Goal: Information Seeking & Learning: Learn about a topic

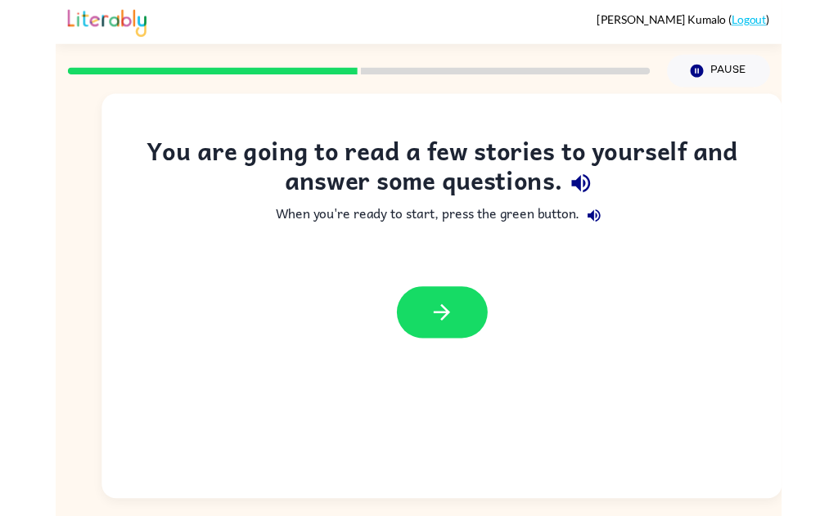
scroll to position [5, 0]
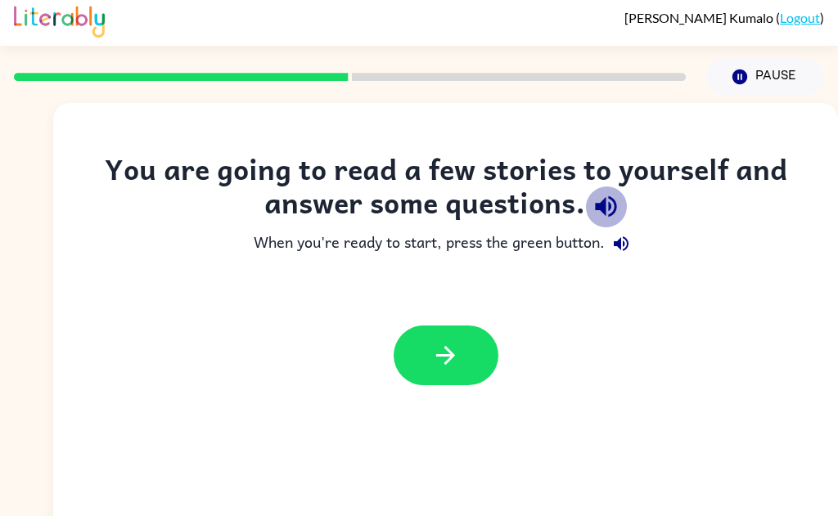
click at [607, 196] on icon "button" at bounding box center [606, 206] width 29 height 29
click at [635, 255] on div "When you're ready to start, press the green button." at bounding box center [445, 244] width 719 height 33
click at [634, 253] on button "button" at bounding box center [621, 244] width 33 height 33
click at [459, 375] on button "button" at bounding box center [446, 356] width 105 height 60
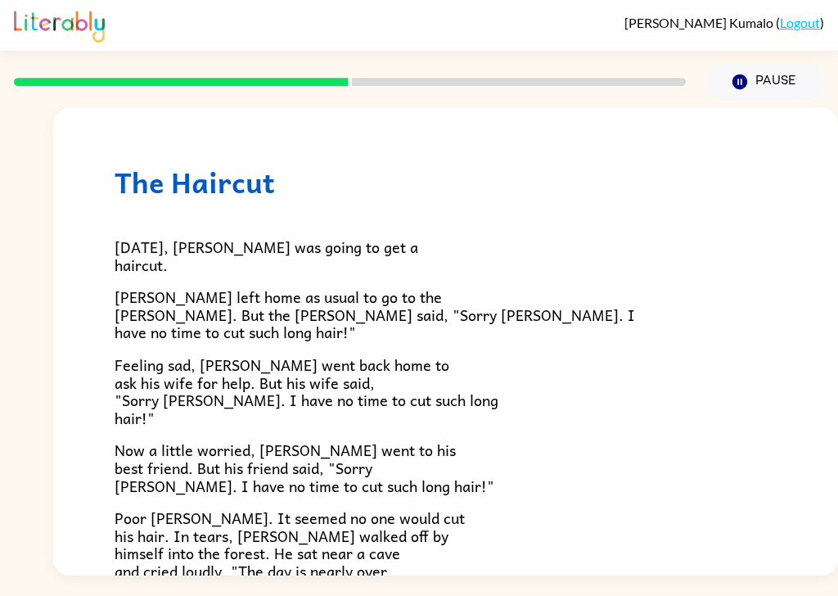
scroll to position [0, 0]
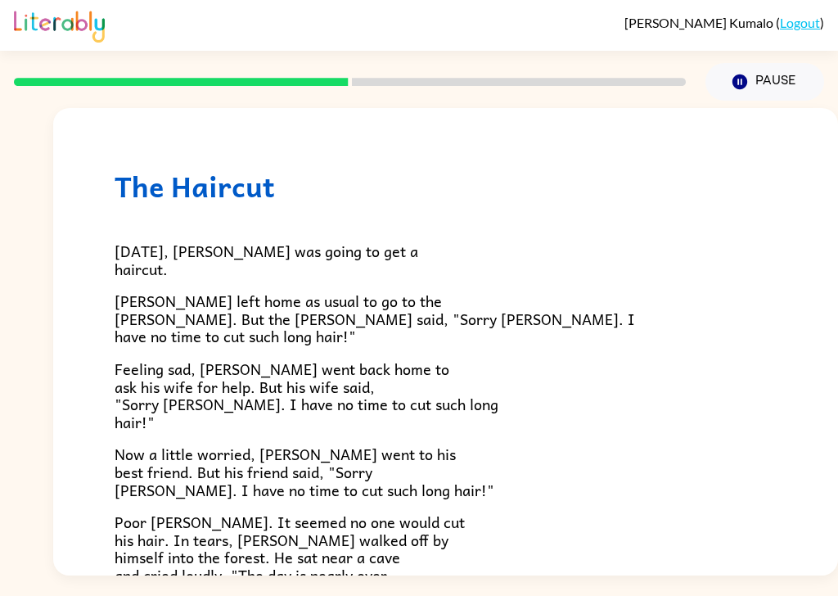
click at [168, 510] on span "Poor [PERSON_NAME]. It seemed no one would cut his hair. In tears, [PERSON_NAME…" at bounding box center [290, 557] width 350 height 94
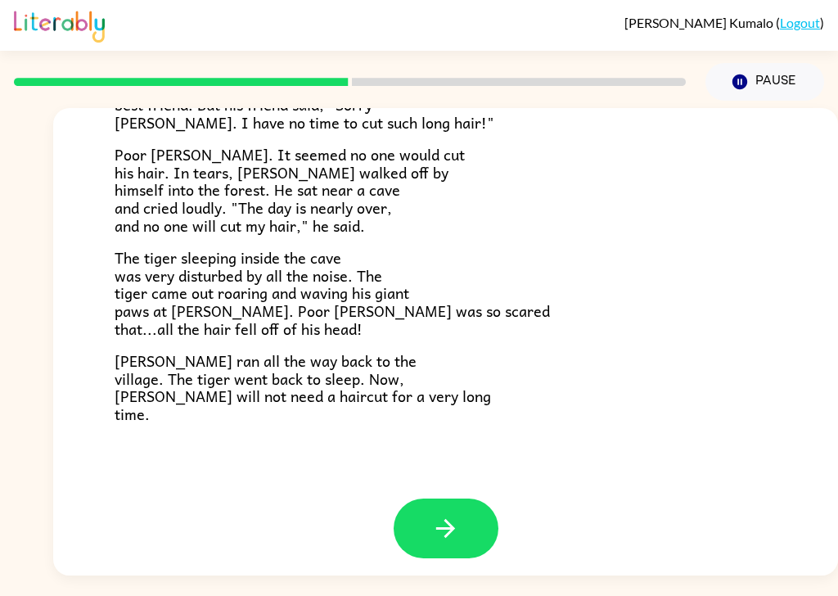
scroll to position [363, 0]
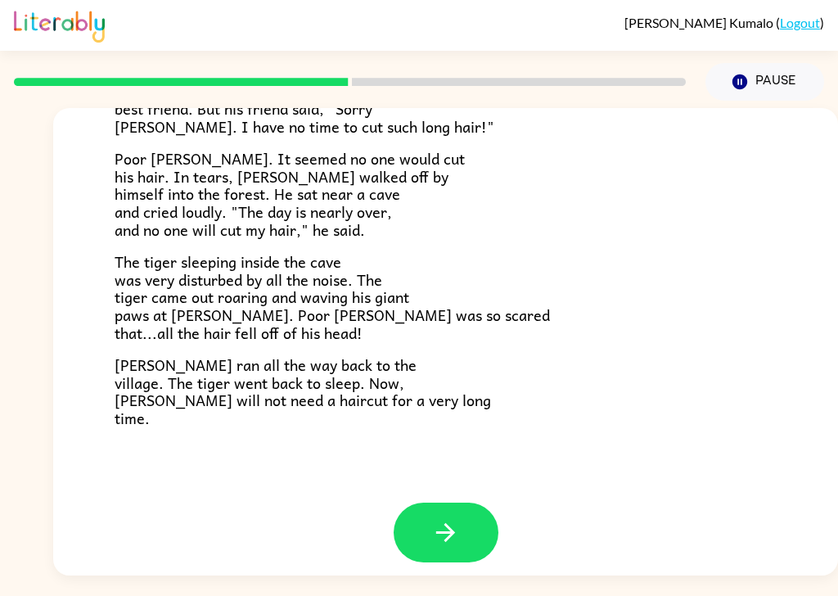
click at [435, 516] on icon "button" at bounding box center [445, 532] width 29 height 29
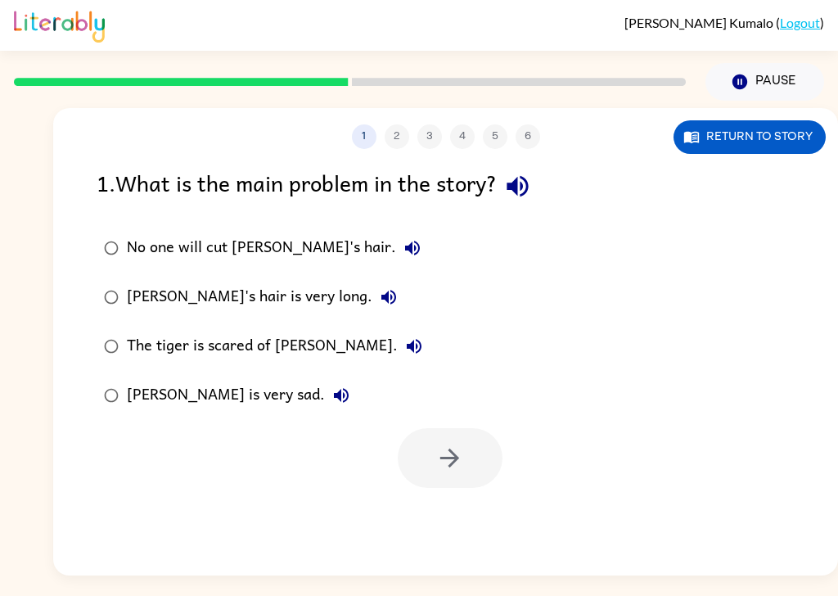
scroll to position [0, 0]
click at [528, 176] on icon "button" at bounding box center [517, 186] width 21 height 21
click at [396, 232] on button "No one will cut [PERSON_NAME]'s hair." at bounding box center [412, 248] width 33 height 33
click at [372, 281] on button "[PERSON_NAME]'s hair is very long." at bounding box center [388, 297] width 33 height 33
click at [379, 287] on icon "button" at bounding box center [389, 297] width 20 height 20
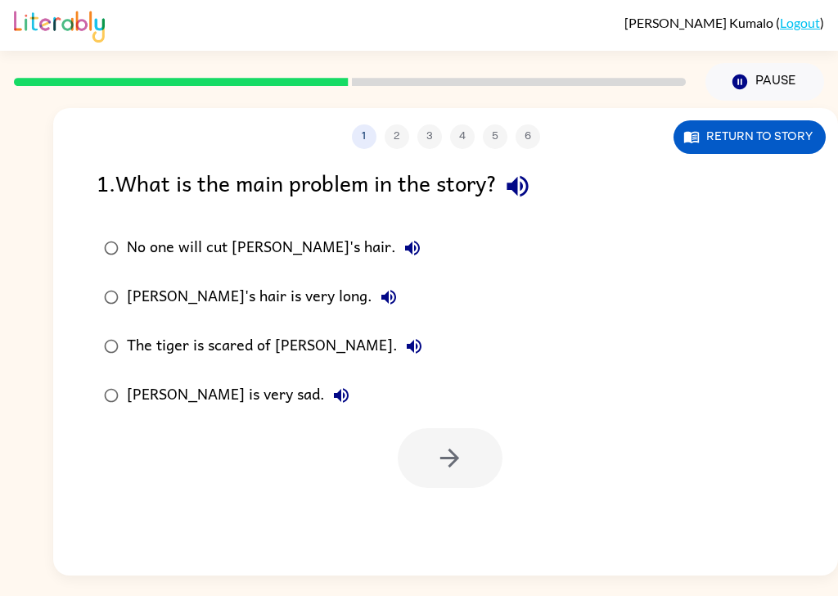
click at [379, 287] on icon "button" at bounding box center [389, 297] width 20 height 20
click at [398, 330] on button "The tiger is scared of [PERSON_NAME]." at bounding box center [414, 346] width 33 height 33
click at [325, 379] on button "[PERSON_NAME] is very sad." at bounding box center [341, 395] width 33 height 33
click at [405, 241] on icon "button" at bounding box center [412, 248] width 15 height 15
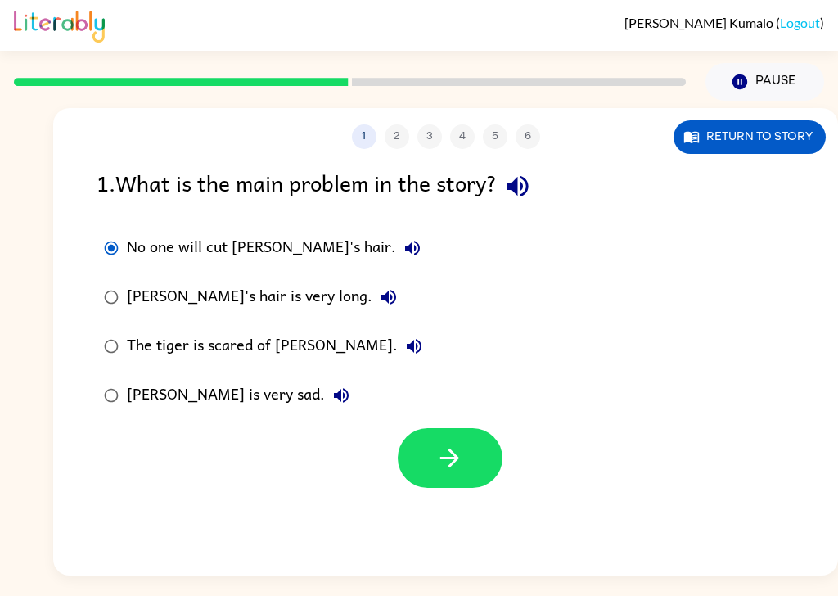
click at [450, 448] on icon "button" at bounding box center [449, 457] width 19 height 19
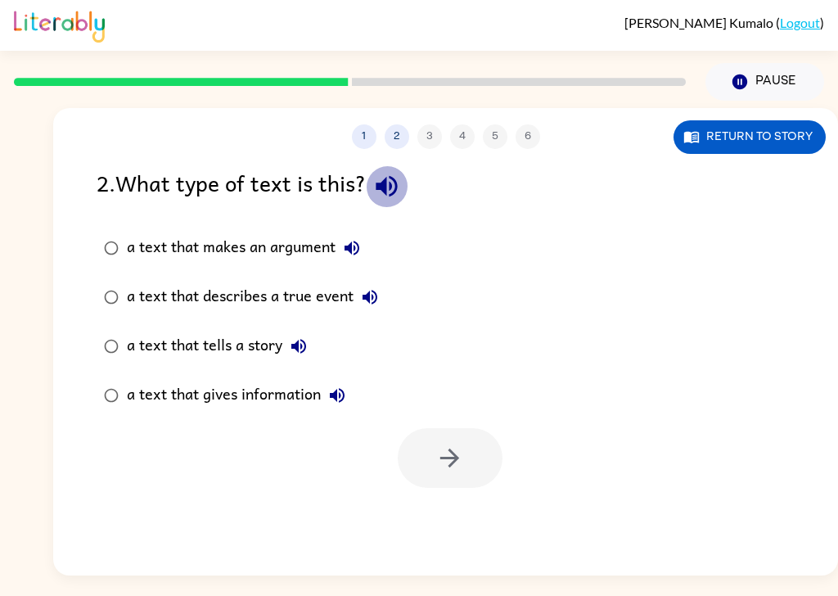
click at [389, 176] on icon "button" at bounding box center [386, 186] width 21 height 21
click at [363, 232] on button "a text that makes an argument" at bounding box center [352, 248] width 33 height 33
click at [340, 232] on div "a text that makes an argument" at bounding box center [247, 248] width 241 height 33
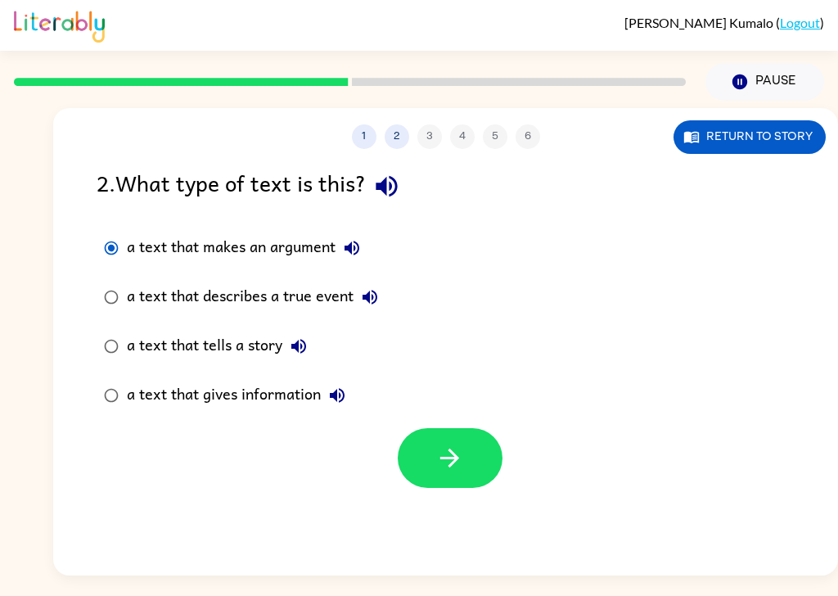
click at [358, 281] on button "a text that describes a true event" at bounding box center [370, 297] width 33 height 33
click at [299, 330] on button "a text that tells a story" at bounding box center [298, 346] width 33 height 33
click at [335, 385] on icon "button" at bounding box center [337, 395] width 20 height 20
click at [362, 238] on icon "button" at bounding box center [352, 248] width 20 height 20
click at [438, 444] on icon "button" at bounding box center [449, 458] width 29 height 29
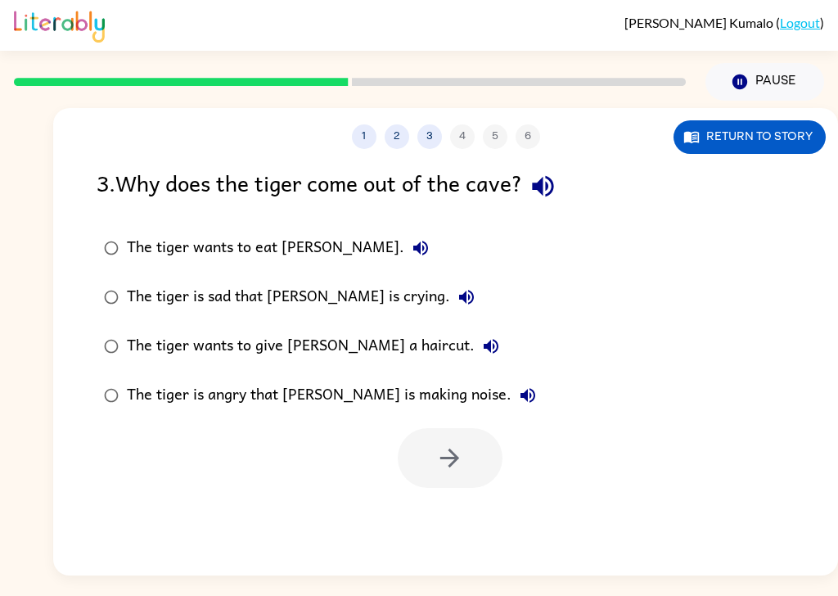
click at [557, 172] on icon "button" at bounding box center [543, 186] width 29 height 29
click at [411, 238] on icon "button" at bounding box center [421, 248] width 20 height 20
click at [457, 287] on icon "button" at bounding box center [467, 297] width 20 height 20
click at [481, 336] on icon "button" at bounding box center [491, 346] width 20 height 20
click at [518, 385] on icon "button" at bounding box center [528, 395] width 20 height 20
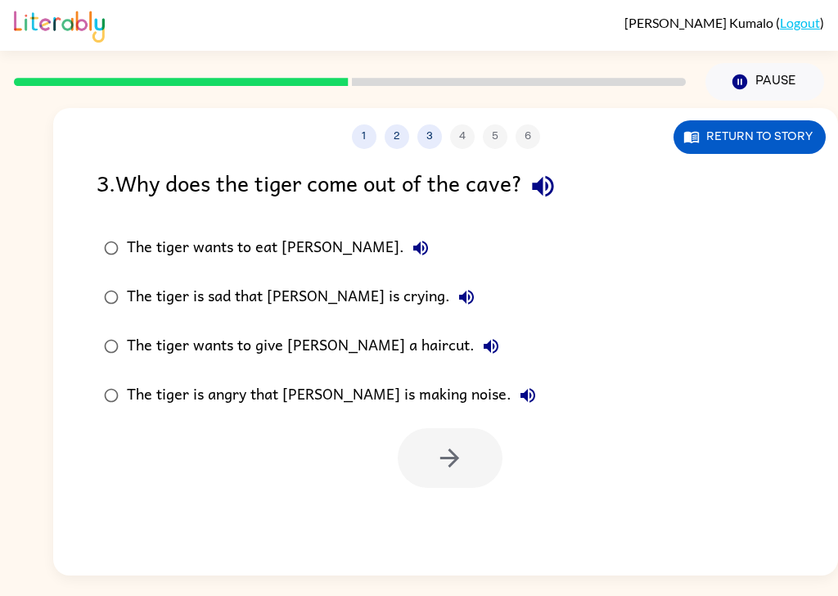
click at [475, 330] on button "The tiger wants to give [PERSON_NAME] a haircut." at bounding box center [491, 346] width 33 height 33
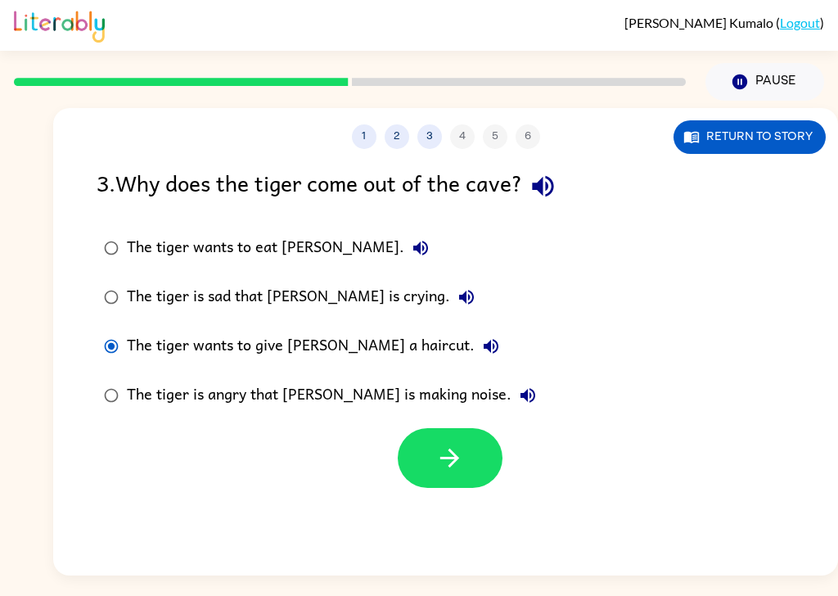
click at [470, 428] on button "button" at bounding box center [450, 458] width 105 height 60
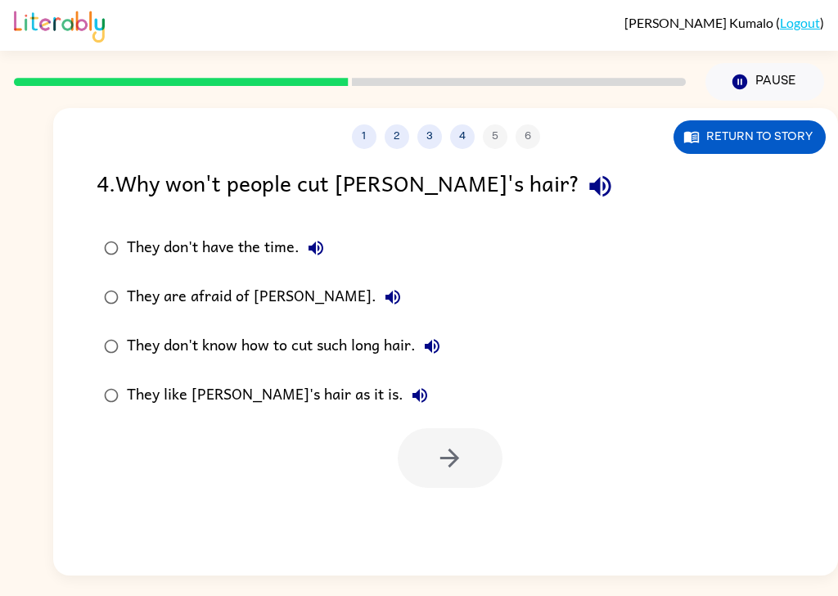
click at [589, 176] on icon "button" at bounding box center [599, 186] width 21 height 21
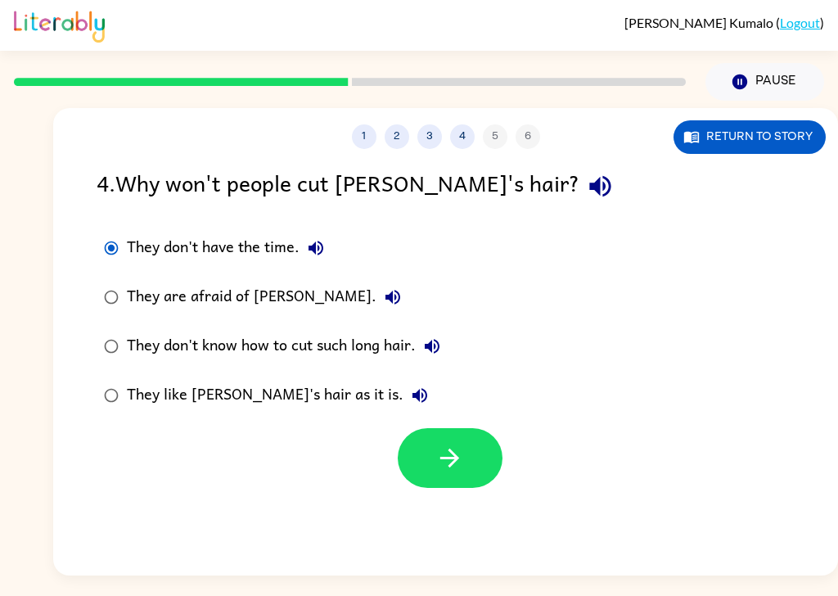
click at [304, 232] on button "They don't have the time." at bounding box center [316, 248] width 33 height 33
click at [383, 287] on icon "button" at bounding box center [393, 297] width 20 height 20
click at [376, 281] on button "They are afraid of [PERSON_NAME]." at bounding box center [392, 297] width 33 height 33
click at [412, 330] on label "They don't know how to cut such long hair." at bounding box center [272, 346] width 369 height 49
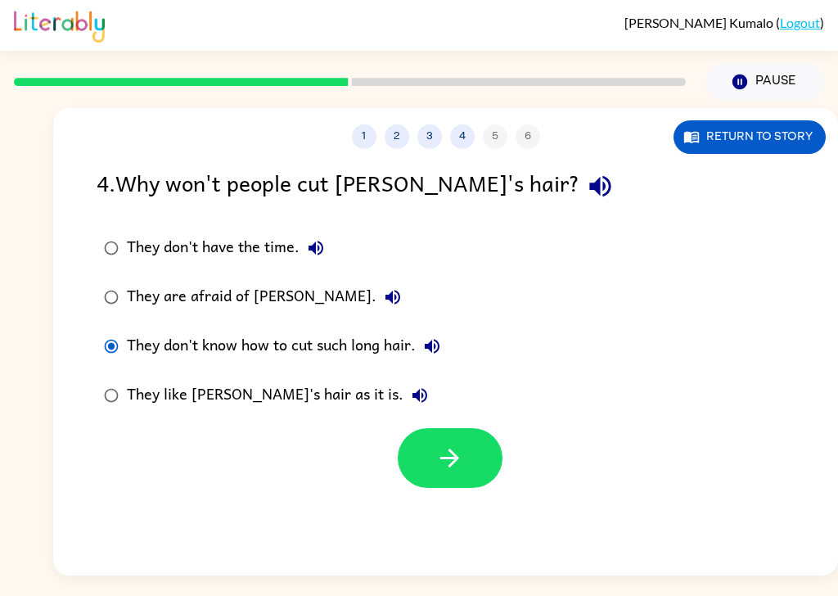
click at [434, 330] on button "They don't know how to cut such long hair." at bounding box center [432, 346] width 33 height 33
click at [420, 330] on button "They don't know how to cut such long hair." at bounding box center [432, 346] width 33 height 33
click at [455, 322] on label "They don't know how to cut such long hair." at bounding box center [272, 346] width 369 height 49
click at [434, 339] on icon "button" at bounding box center [432, 346] width 15 height 15
click at [321, 379] on div "They like [PERSON_NAME]'s hair as it is." at bounding box center [281, 395] width 309 height 33
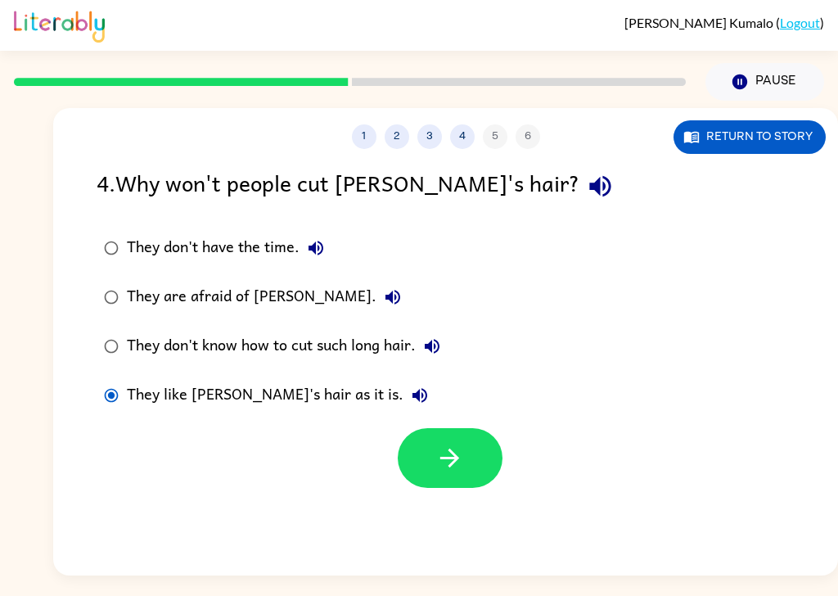
click at [410, 385] on icon "button" at bounding box center [420, 395] width 20 height 20
click at [439, 339] on icon "button" at bounding box center [432, 346] width 15 height 15
click at [112, 322] on label "They don't know how to cut such long hair." at bounding box center [272, 346] width 369 height 49
click at [475, 428] on button "button" at bounding box center [450, 458] width 105 height 60
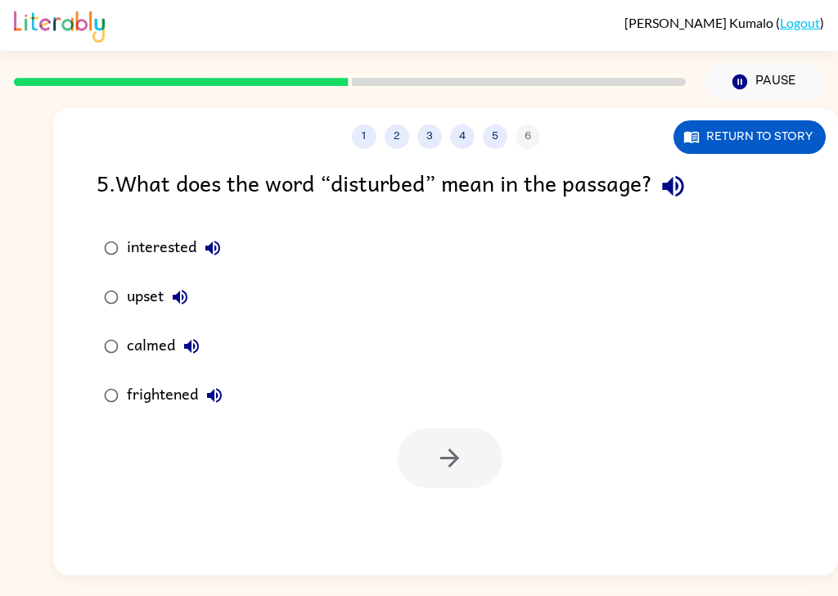
click at [694, 165] on button "button" at bounding box center [673, 186] width 42 height 42
click at [679, 172] on icon "button" at bounding box center [673, 186] width 29 height 29
click at [674, 172] on icon "button" at bounding box center [673, 186] width 29 height 29
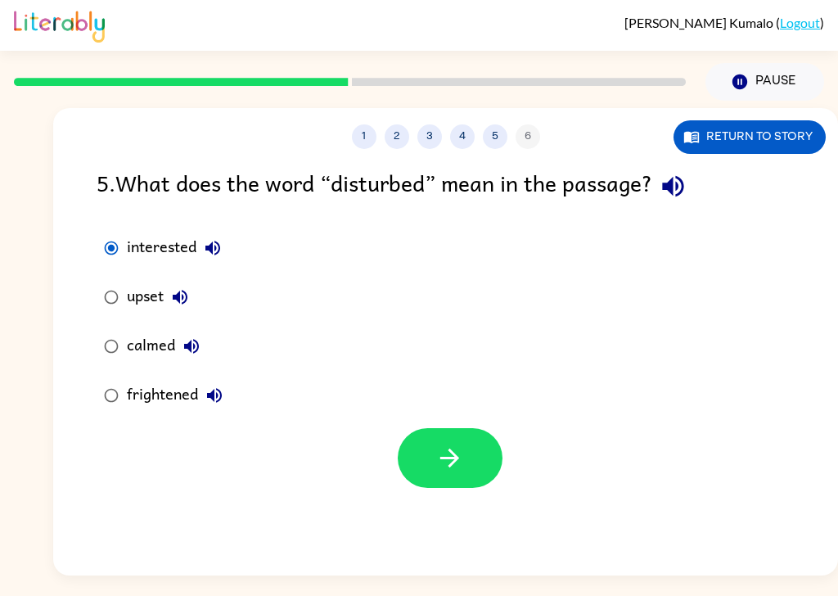
click at [208, 238] on icon "button" at bounding box center [213, 248] width 20 height 20
click at [176, 290] on icon "button" at bounding box center [180, 297] width 15 height 15
click at [192, 336] on icon "button" at bounding box center [192, 346] width 20 height 20
click at [213, 379] on button "frightened" at bounding box center [214, 395] width 33 height 33
click at [187, 290] on icon "button" at bounding box center [180, 297] width 15 height 15
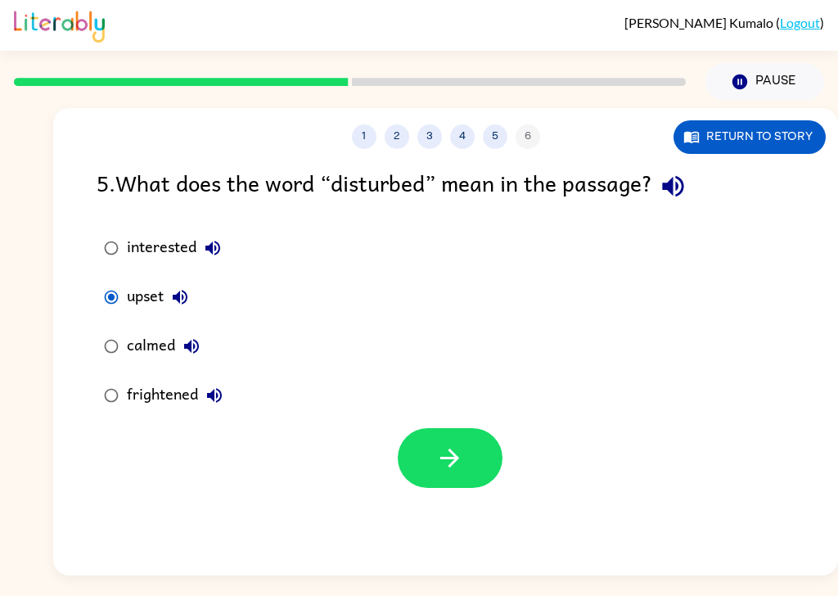
click at [421, 438] on button "button" at bounding box center [450, 458] width 105 height 60
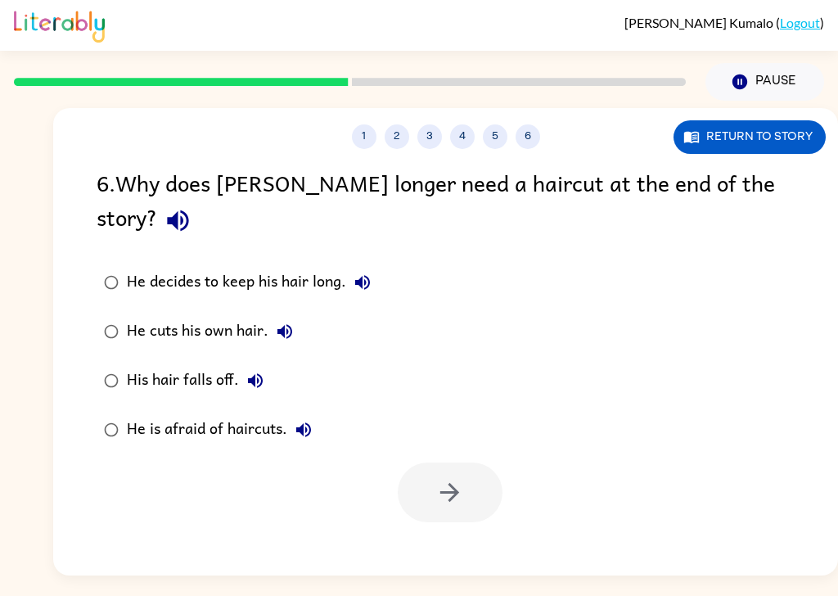
click at [192, 206] on icon "button" at bounding box center [178, 220] width 29 height 29
click at [375, 266] on button "He decides to keep his hair long." at bounding box center [362, 282] width 33 height 33
click at [372, 266] on button "He decides to keep his hair long." at bounding box center [362, 282] width 33 height 33
click at [354, 273] on icon "button" at bounding box center [363, 283] width 20 height 20
click at [295, 315] on button "He cuts his own hair." at bounding box center [284, 331] width 33 height 33
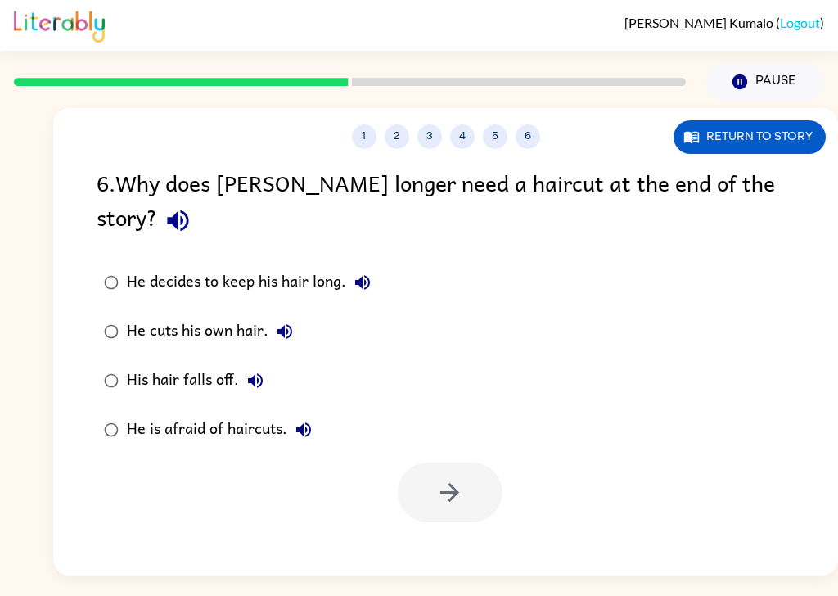
click at [274, 315] on button "He cuts his own hair." at bounding box center [284, 331] width 33 height 33
click at [291, 315] on button "He cuts his own hair." at bounding box center [284, 331] width 33 height 33
click at [251, 364] on button "His hair falls off." at bounding box center [255, 380] width 33 height 33
click at [304, 420] on icon "button" at bounding box center [304, 430] width 20 height 20
click at [299, 315] on button "He cuts his own hair." at bounding box center [284, 331] width 33 height 33
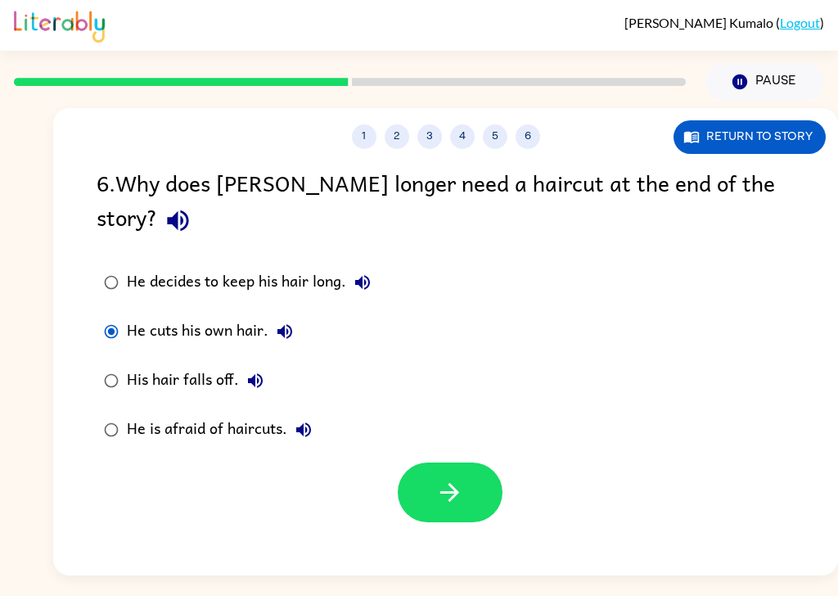
click at [451, 462] on button "button" at bounding box center [450, 492] width 105 height 60
